Goal: Task Accomplishment & Management: Use online tool/utility

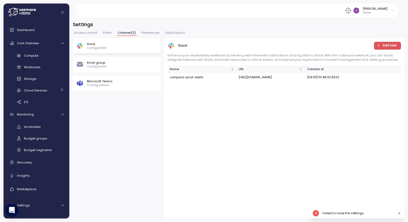
scroll to position [56, 0]
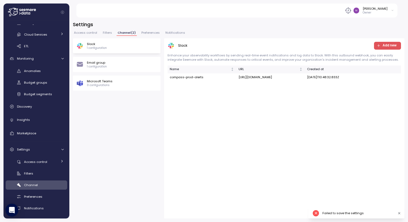
click at [23, 12] on icon at bounding box center [22, 12] width 28 height 9
click at [125, 49] on div "Slack 1 configuration" at bounding box center [116, 46] width 81 height 8
click at [381, 48] on span "Add new" at bounding box center [386, 45] width 20 height 7
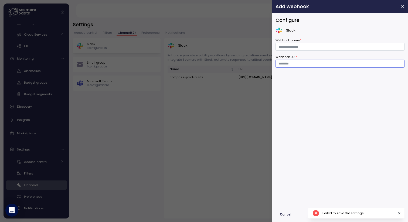
click at [296, 66] on input "Webhook URL *" at bounding box center [339, 64] width 129 height 8
paste input "**********"
type input "**********"
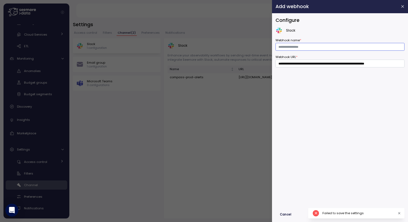
click at [295, 46] on input "Webhook name *" at bounding box center [339, 47] width 129 height 8
type input "**********"
click at [344, 153] on div "**********" at bounding box center [339, 112] width 129 height 190
click at [398, 212] on icon "button" at bounding box center [399, 213] width 2 height 2
click at [391, 214] on span "Save & Test" at bounding box center [389, 214] width 19 height 7
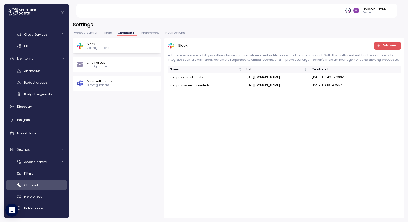
click at [174, 33] on span "Notifications" at bounding box center [175, 32] width 20 height 3
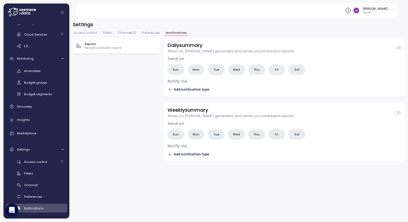
click at [234, 135] on span "Wed" at bounding box center [236, 135] width 7 height 6
click at [184, 155] on span "Add notification type" at bounding box center [191, 154] width 35 height 5
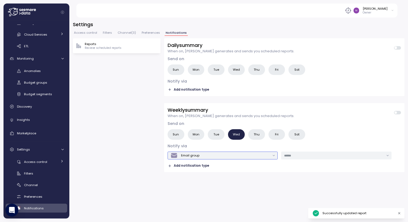
click at [195, 154] on div "Email group" at bounding box center [190, 155] width 18 height 4
click at [188, 166] on div "Slack" at bounding box center [190, 167] width 8 height 4
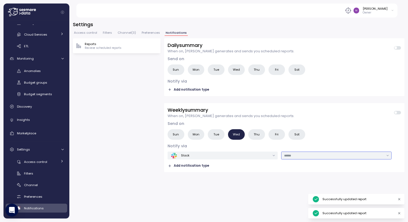
click at [296, 156] on input "text" at bounding box center [333, 155] width 99 height 5
click at [265, 186] on div "Daily summary When on, [PERSON_NAME] generates and sends you scheduled reports.…" at bounding box center [284, 128] width 240 height 180
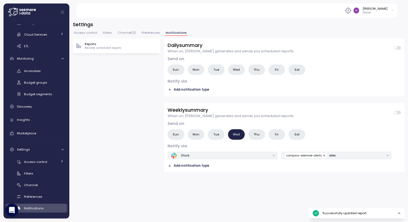
click at [395, 111] on span at bounding box center [395, 112] width 3 height 3
click at [274, 195] on div "Daily summary When on, [PERSON_NAME] generates and sends you scheduled reports.…" at bounding box center [284, 128] width 240 height 180
click at [276, 132] on span "Fri" at bounding box center [277, 135] width 4 height 6
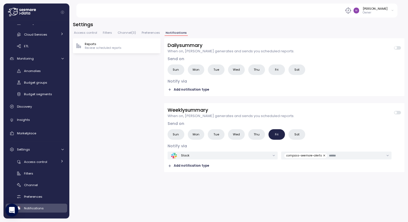
click at [124, 34] on span "Channel ( 3 )" at bounding box center [127, 32] width 18 height 3
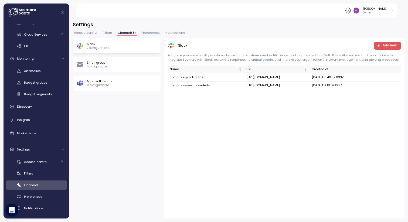
click at [152, 33] on span "Preferences" at bounding box center [150, 32] width 18 height 3
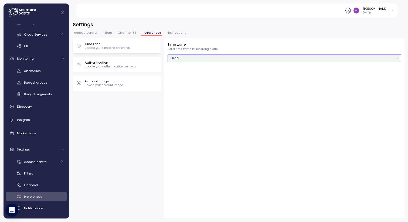
click at [176, 58] on button "Israel" at bounding box center [283, 58] width 233 height 8
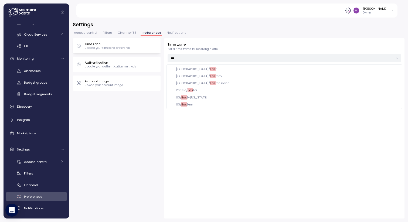
type input "****"
click at [188, 105] on div "US/ East ern" at bounding box center [184, 104] width 17 height 4
click at [132, 112] on div "Time zone Update your timezone preference Authentication Update your authentica…" at bounding box center [238, 128] width 331 height 180
click at [84, 34] on span "Access control" at bounding box center [85, 32] width 23 height 3
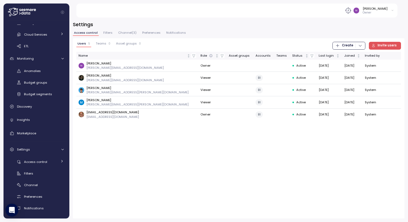
click at [171, 32] on span "Notifications" at bounding box center [176, 32] width 20 height 3
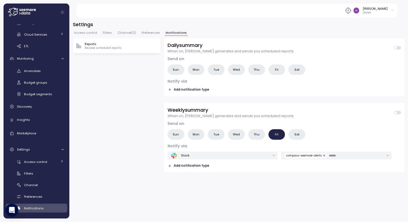
click at [127, 146] on div "Reports Recieve scheduled reports Daily summary When on, [PERSON_NAME] generate…" at bounding box center [238, 128] width 331 height 180
click at [40, 71] on div "Anomalies" at bounding box center [44, 70] width 40 height 5
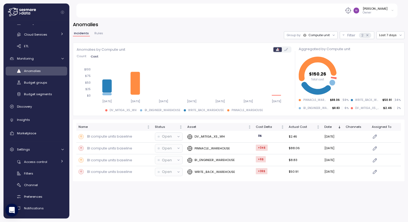
click at [97, 34] on span "Rules" at bounding box center [98, 33] width 9 height 3
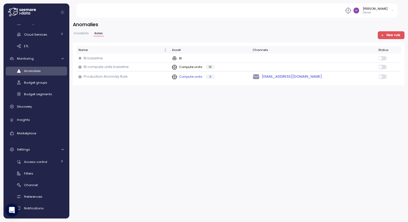
click at [117, 77] on p "Production Anomaly Rule" at bounding box center [106, 76] width 44 height 5
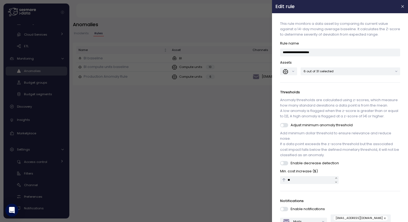
click at [316, 71] on p "6 out of 31 selected" at bounding box center [347, 71] width 89 height 4
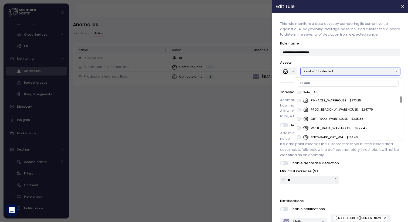
click at [320, 84] on input at bounding box center [347, 83] width 101 height 6
type input "*******"
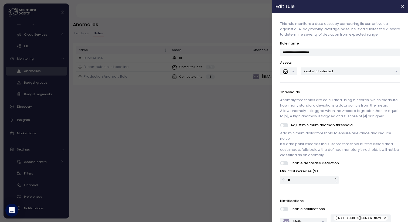
click at [337, 119] on p "Anomaly thresholds are calculated using z-scores, which measure how many standa…" at bounding box center [340, 108] width 120 height 22
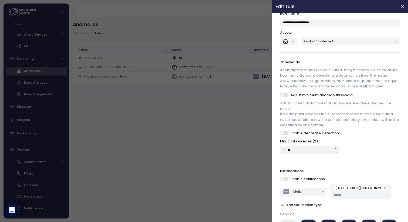
scroll to position [83, 0]
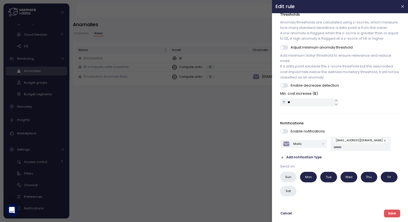
click at [293, 156] on span "Add notification type" at bounding box center [303, 157] width 35 height 5
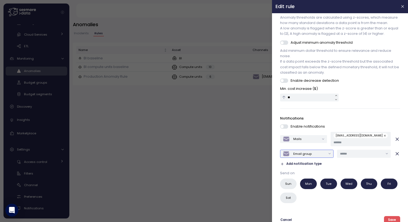
click at [309, 156] on div "Email group" at bounding box center [302, 154] width 18 height 4
click at [302, 167] on div "Slack" at bounding box center [297, 170] width 19 height 7
click at [342, 156] on input "text" at bounding box center [361, 153] width 43 height 5
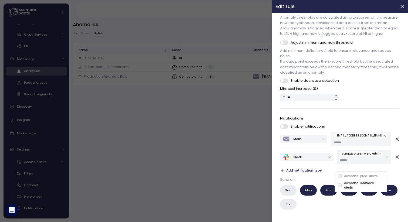
click at [393, 182] on p "Send on" at bounding box center [340, 179] width 120 height 5
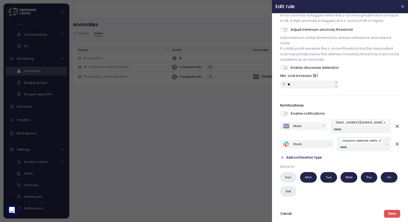
click at [388, 214] on span "Save" at bounding box center [392, 213] width 8 height 7
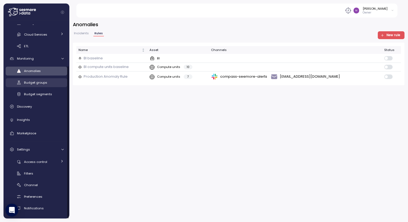
click at [44, 83] on span "Budget groups" at bounding box center [35, 82] width 23 height 4
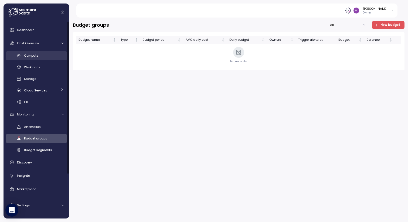
click at [40, 54] on div "Compute" at bounding box center [44, 55] width 40 height 5
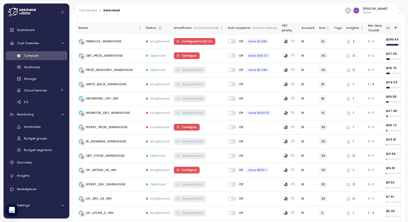
scroll to position [166, 0]
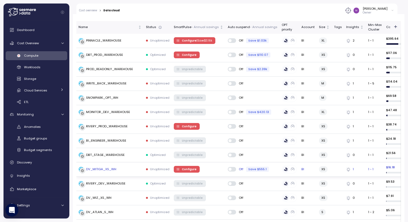
click at [185, 169] on span "Configure" at bounding box center [189, 169] width 15 height 6
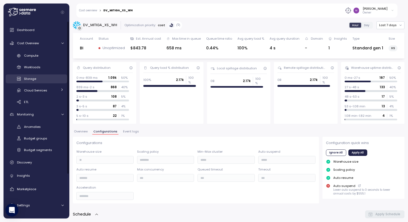
click at [35, 81] on span "Storage" at bounding box center [30, 79] width 12 height 4
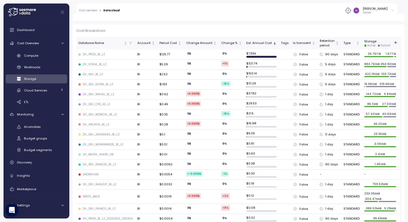
scroll to position [166, 0]
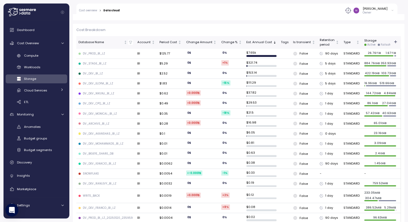
click at [322, 164] on div "90 days" at bounding box center [329, 163] width 19 height 5
click at [108, 164] on div "DV_DEV_IGNACIO_BI_LZ" at bounding box center [99, 164] width 33 height 4
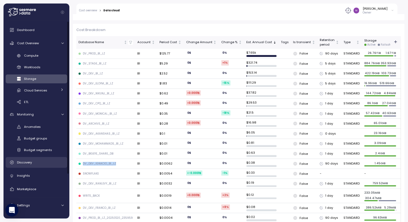
click at [29, 161] on span "Discovery" at bounding box center [24, 162] width 15 height 4
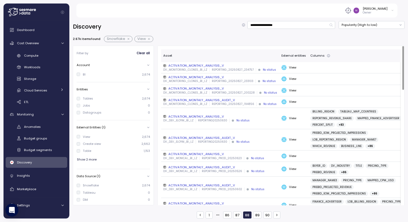
click at [194, 66] on div "ACTIVATION_MONTHLY_ANALYSIS_V" at bounding box center [220, 65] width 114 height 4
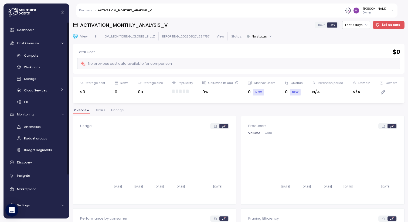
scroll to position [56, 0]
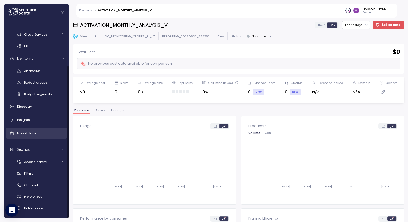
click at [26, 133] on span "Marketplace" at bounding box center [26, 133] width 19 height 4
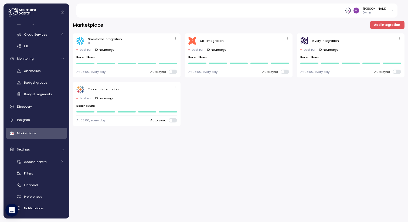
click at [174, 39] on icon "button" at bounding box center [175, 39] width 4 height 4
click at [166, 49] on div "Edit" at bounding box center [170, 48] width 10 height 5
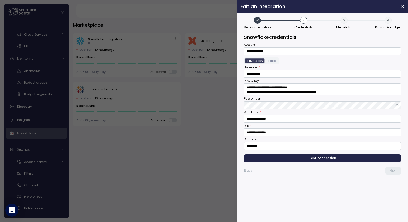
click at [338, 158] on span "Test connection" at bounding box center [322, 158] width 149 height 7
click at [393, 170] on span "Next" at bounding box center [392, 170] width 7 height 7
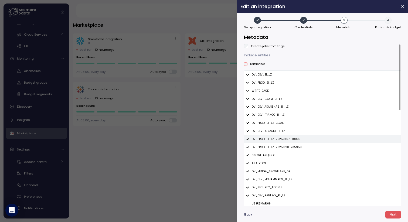
click at [248, 138] on icon at bounding box center [247, 139] width 3 height 3
click at [248, 146] on icon at bounding box center [247, 147] width 3 height 3
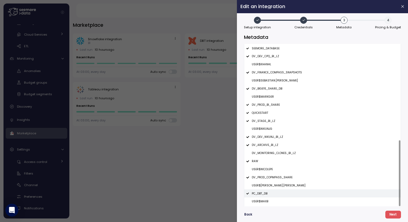
scroll to position [235, 0]
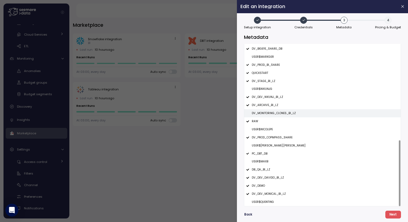
click at [248, 113] on icon at bounding box center [247, 113] width 3 height 2
click at [392, 214] on span "Next" at bounding box center [392, 214] width 7 height 7
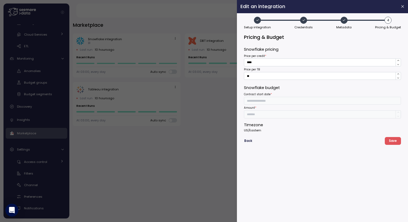
click at [393, 143] on span "Save" at bounding box center [393, 140] width 8 height 7
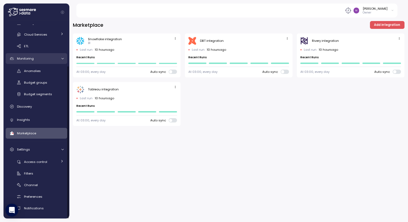
scroll to position [0, 0]
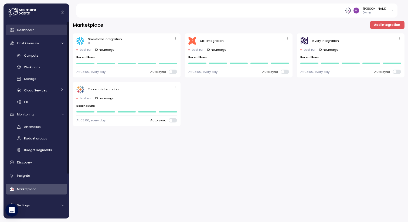
click at [26, 30] on span "Dashboard" at bounding box center [26, 30] width 18 height 4
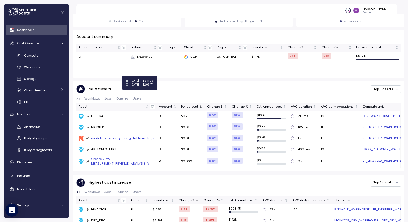
scroll to position [168, 0]
